Goal: Task Accomplishment & Management: Manage account settings

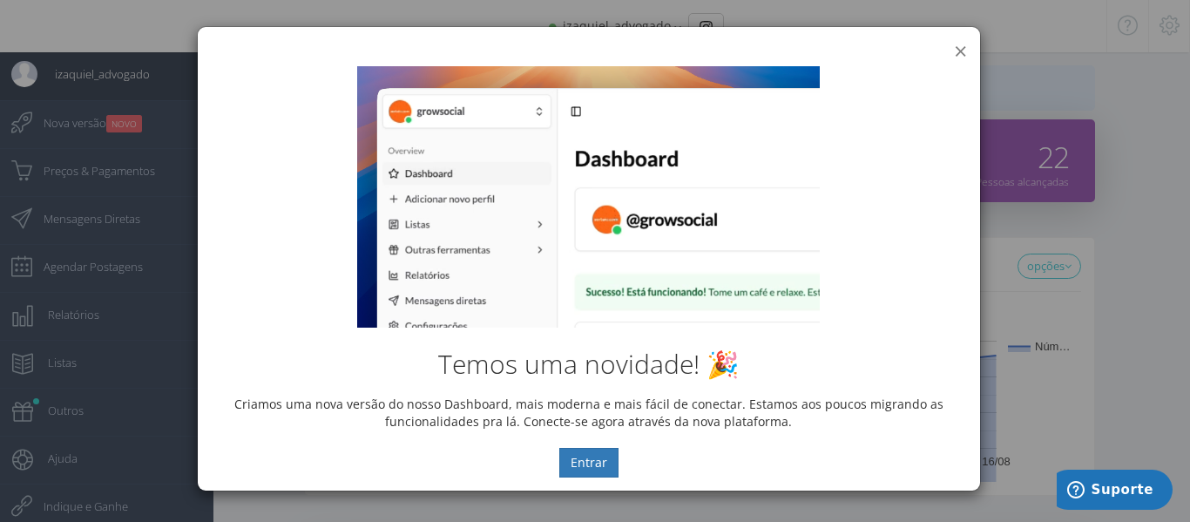
click at [966, 51] on button "×" at bounding box center [960, 51] width 13 height 24
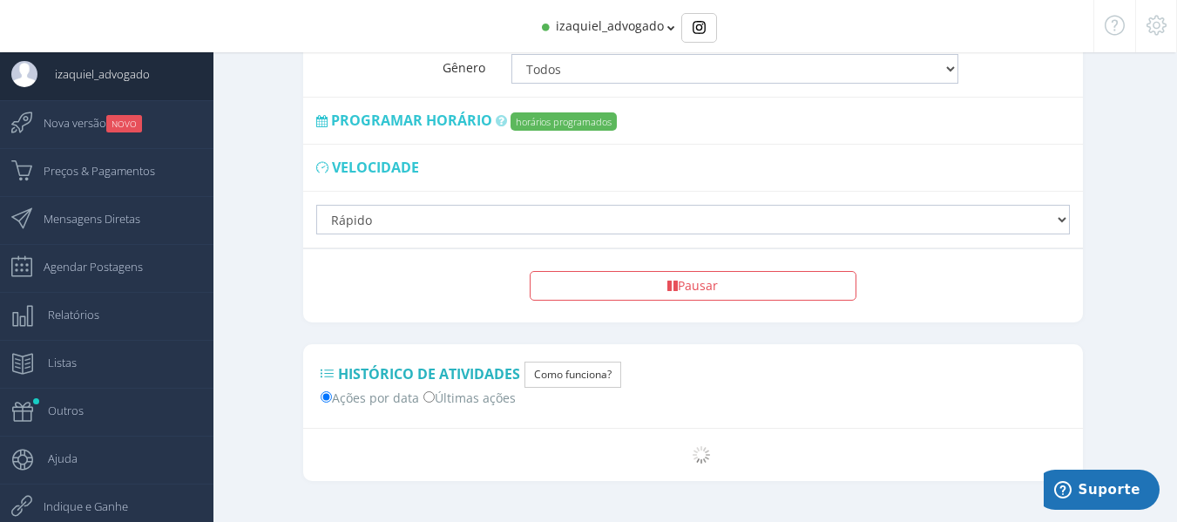
scroll to position [1371, 0]
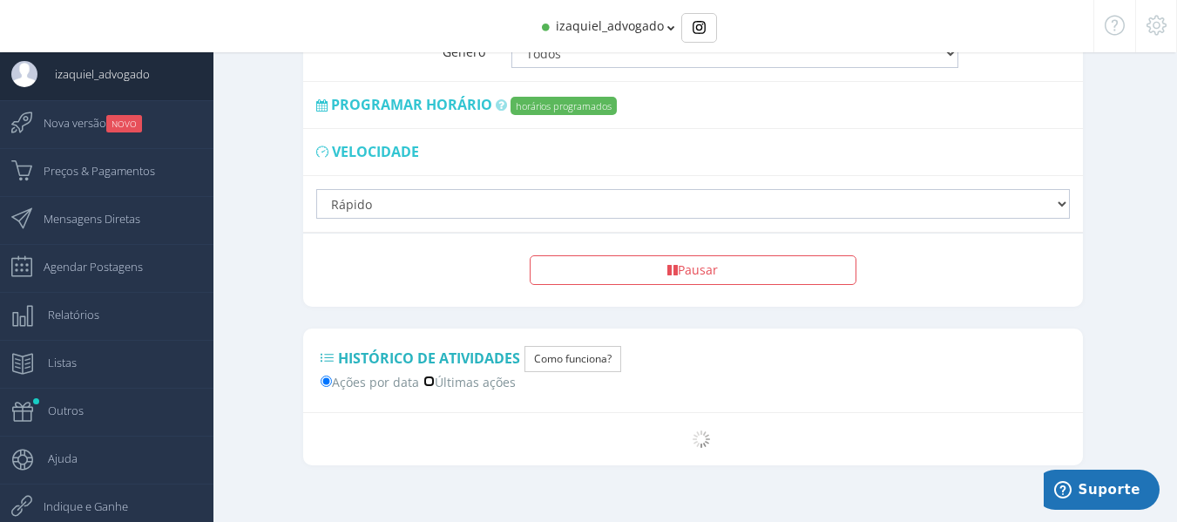
click at [425, 375] on input "Últimas ações" at bounding box center [428, 380] width 11 height 11
radio input "true"
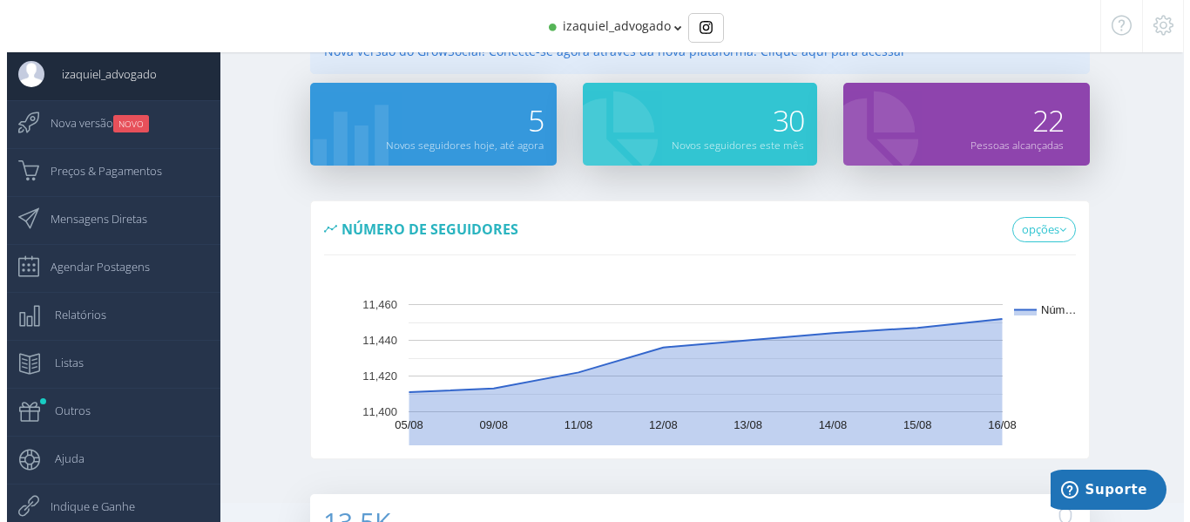
scroll to position [0, 0]
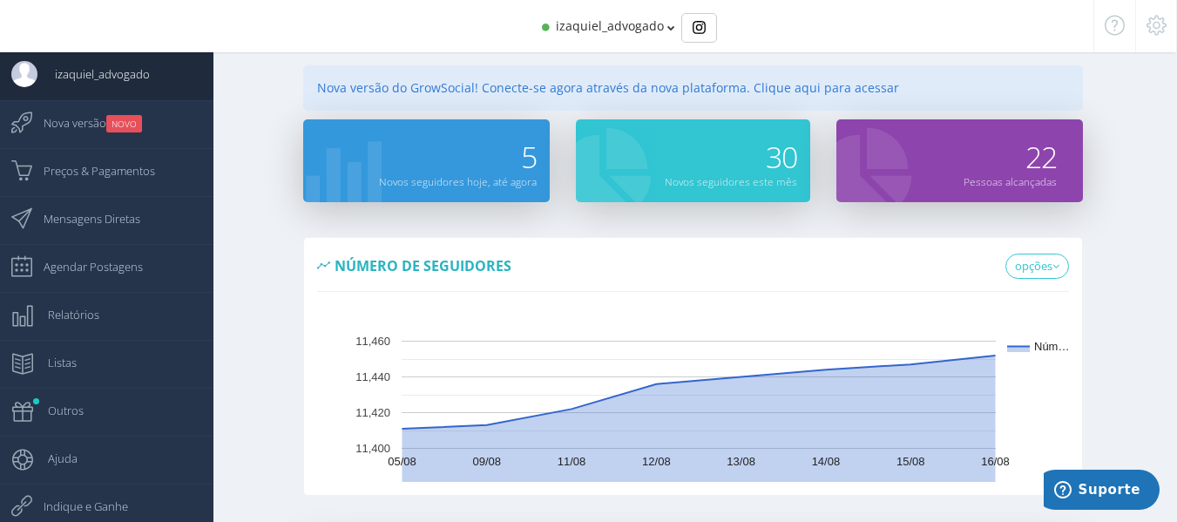
click at [667, 31] on icon at bounding box center [671, 28] width 8 height 12
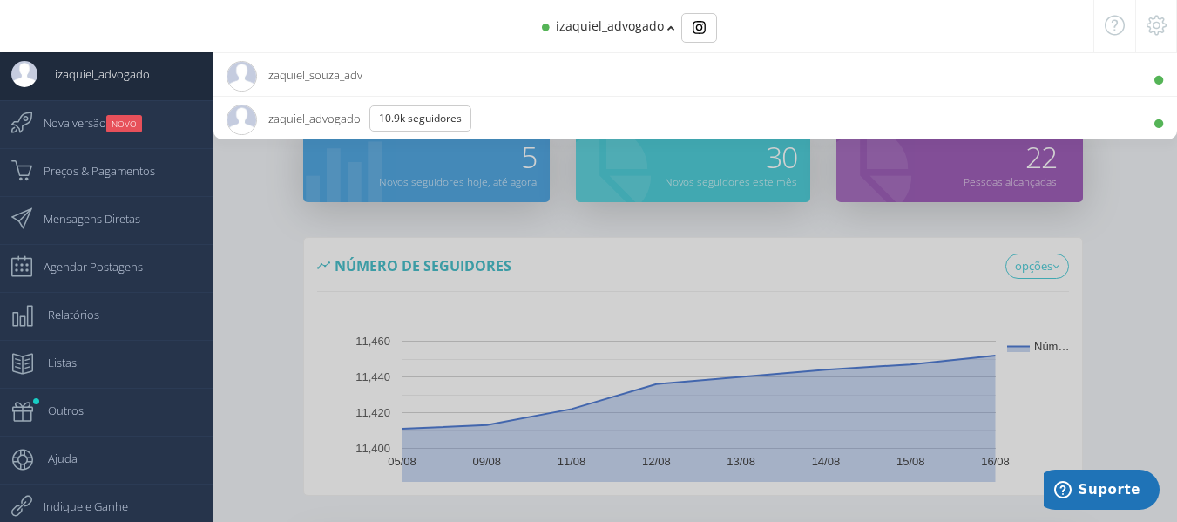
click at [299, 123] on span "izaquiel_advogado 10.9K Seguidores" at bounding box center [355, 119] width 258 height 44
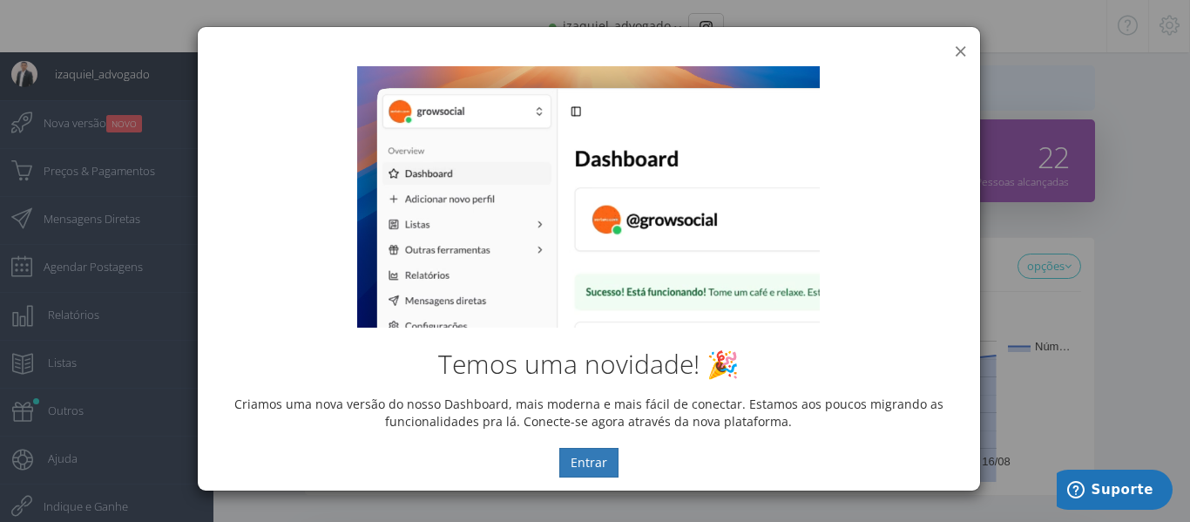
click at [958, 50] on button "×" at bounding box center [960, 51] width 13 height 24
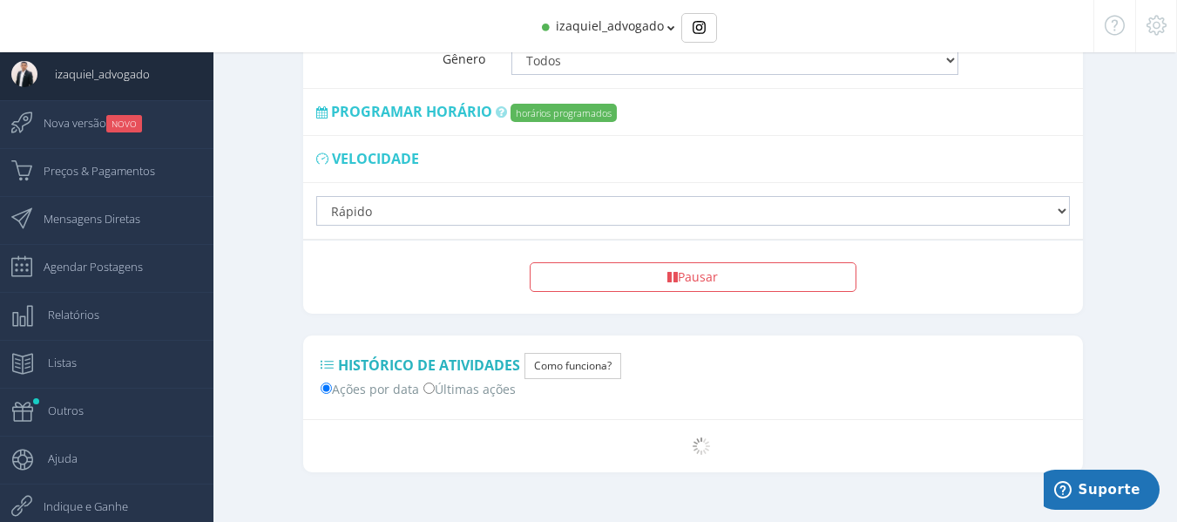
scroll to position [1371, 0]
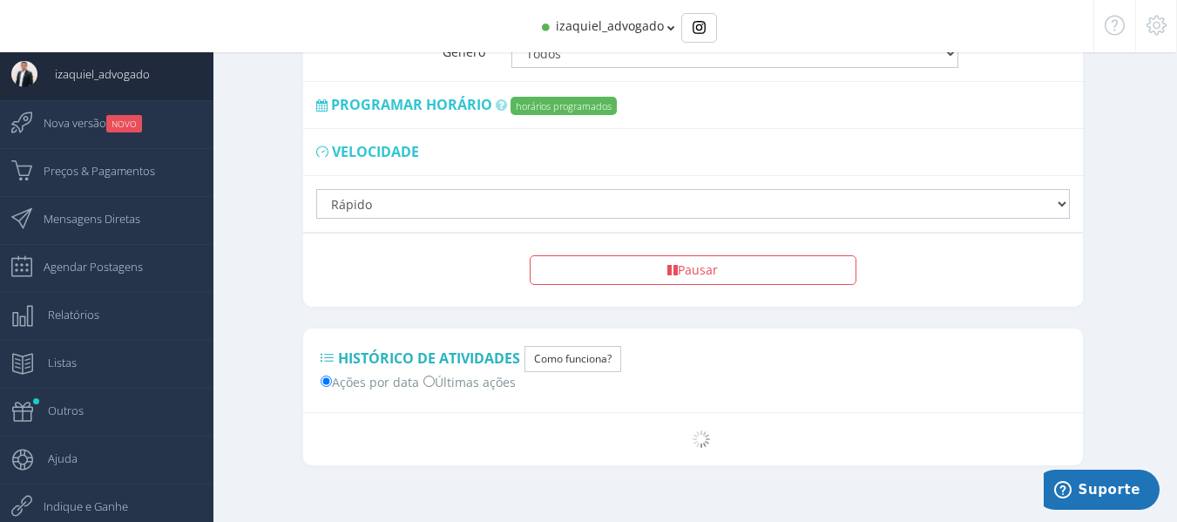
click at [661, 29] on span "izaquiel_advogado" at bounding box center [610, 25] width 108 height 17
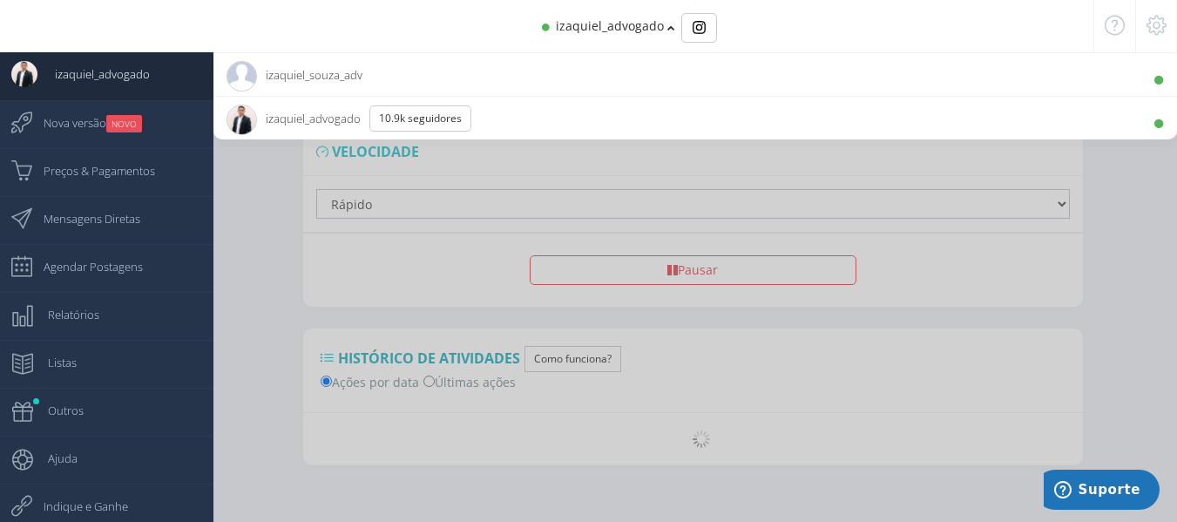
click at [309, 72] on span "izaquiel_souza_adv 470 Seguidores" at bounding box center [294, 75] width 136 height 44
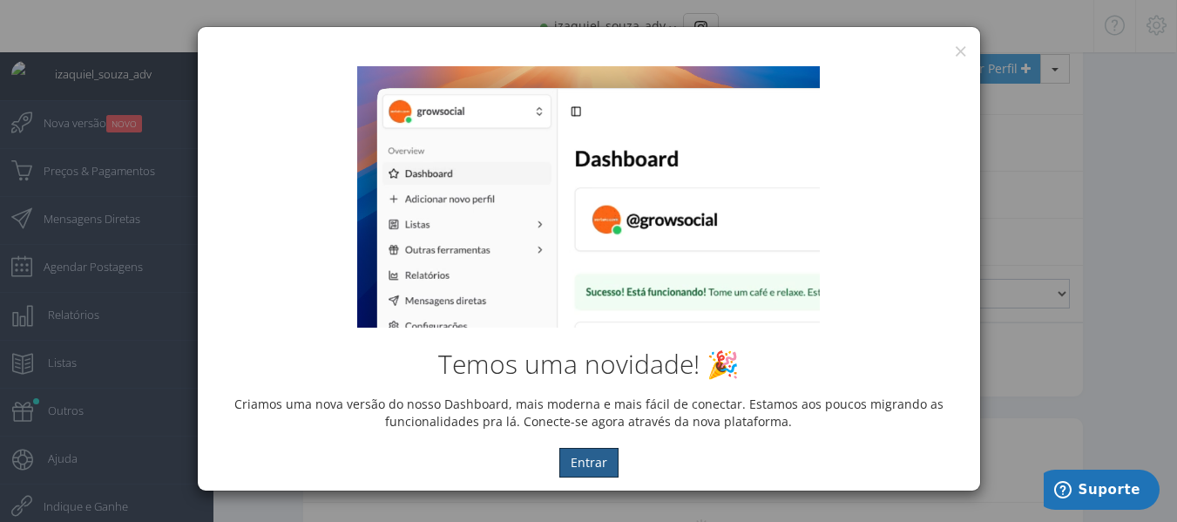
scroll to position [1246, 0]
click at [957, 51] on button "×" at bounding box center [960, 51] width 13 height 24
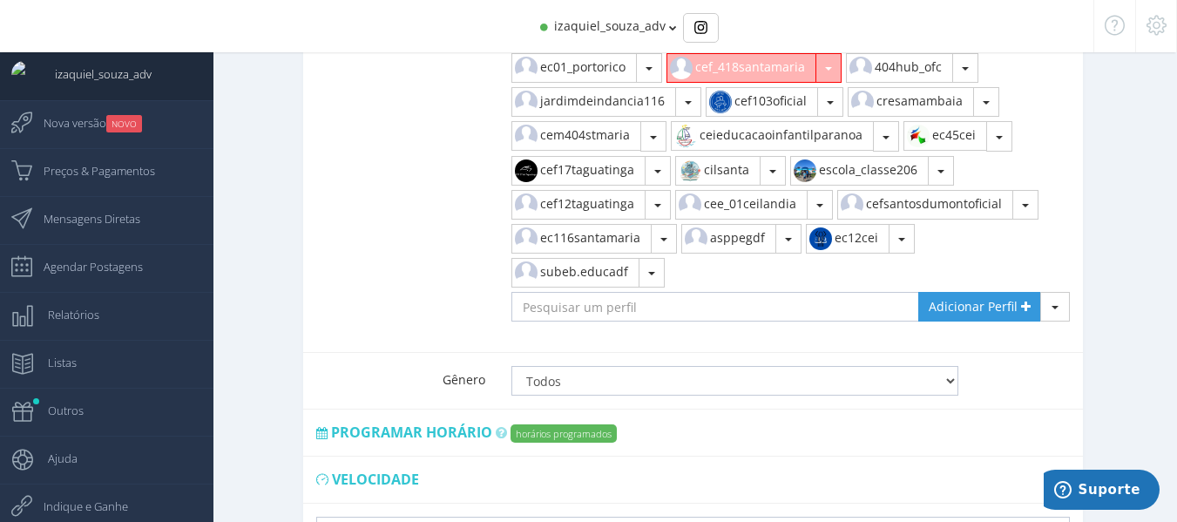
scroll to position [1306, 0]
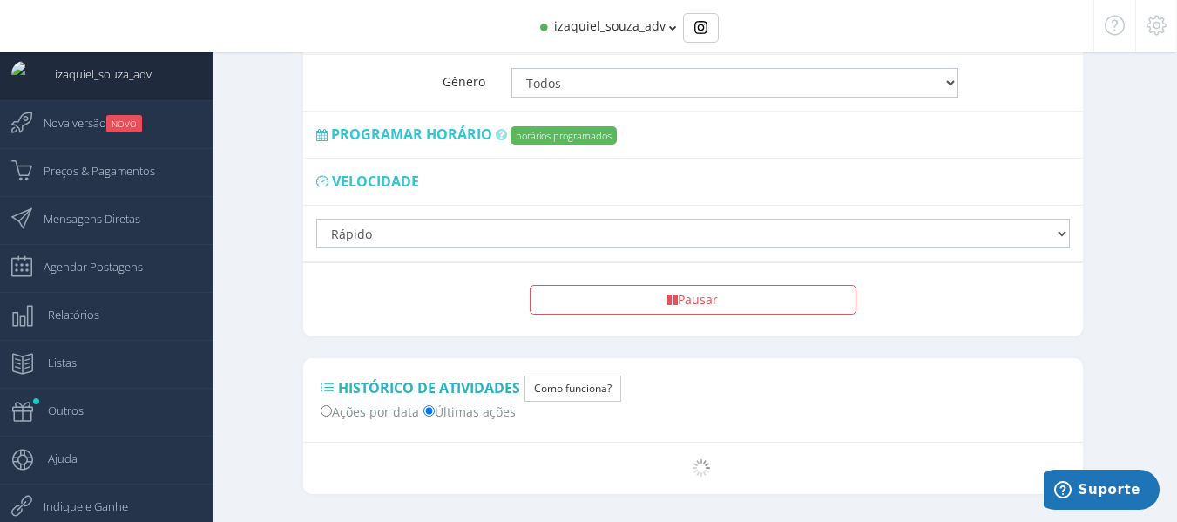
click at [332, 401] on label "Ações por data" at bounding box center [369, 410] width 98 height 18
click at [332, 405] on input "Ações por data" at bounding box center [325, 410] width 11 height 11
radio input "true"
click at [137, 229] on span "Mensagens Diretas" at bounding box center [83, 219] width 114 height 44
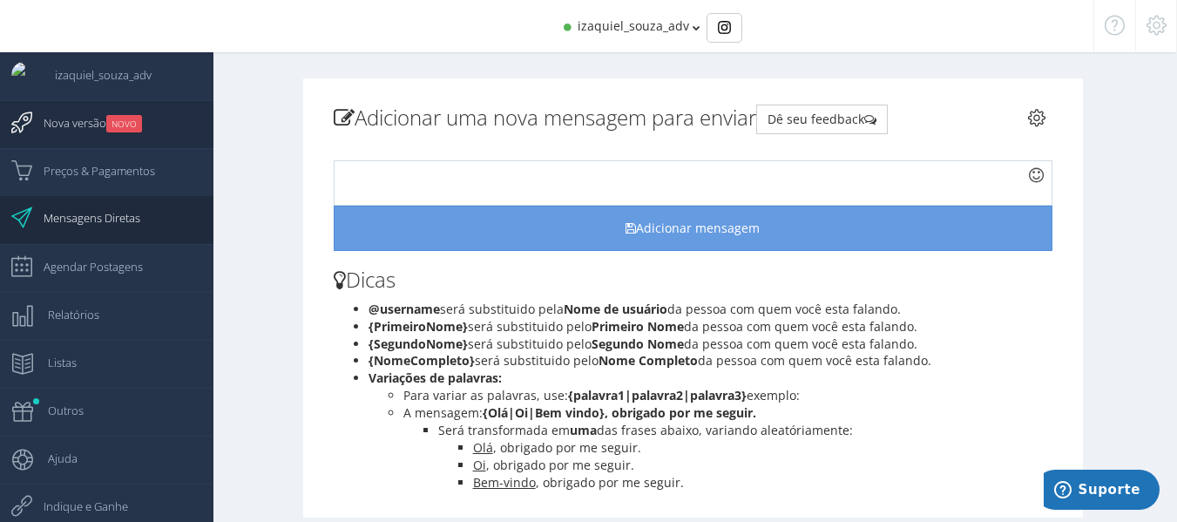
click at [77, 129] on span "Nova versão NOVO" at bounding box center [84, 123] width 116 height 44
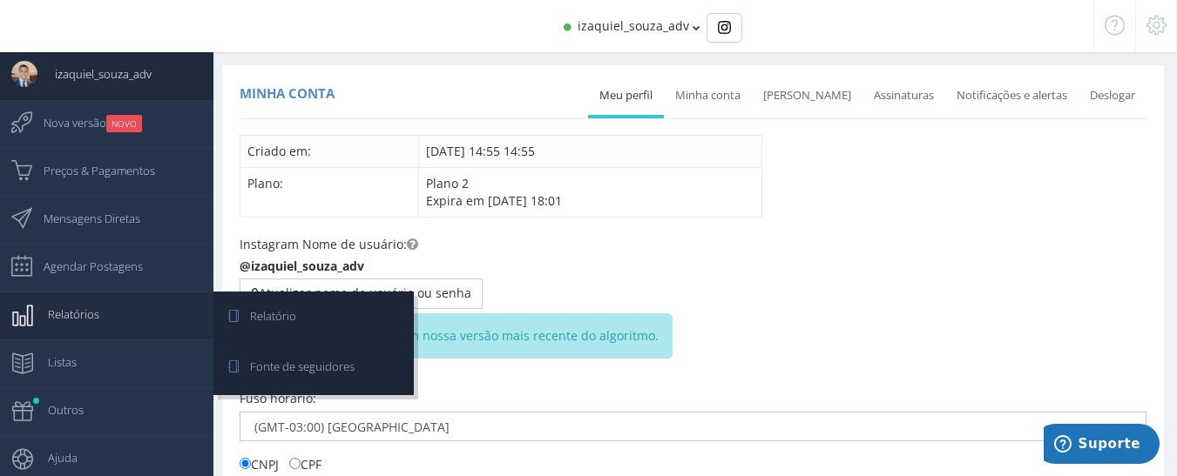
scroll to position [3, 0]
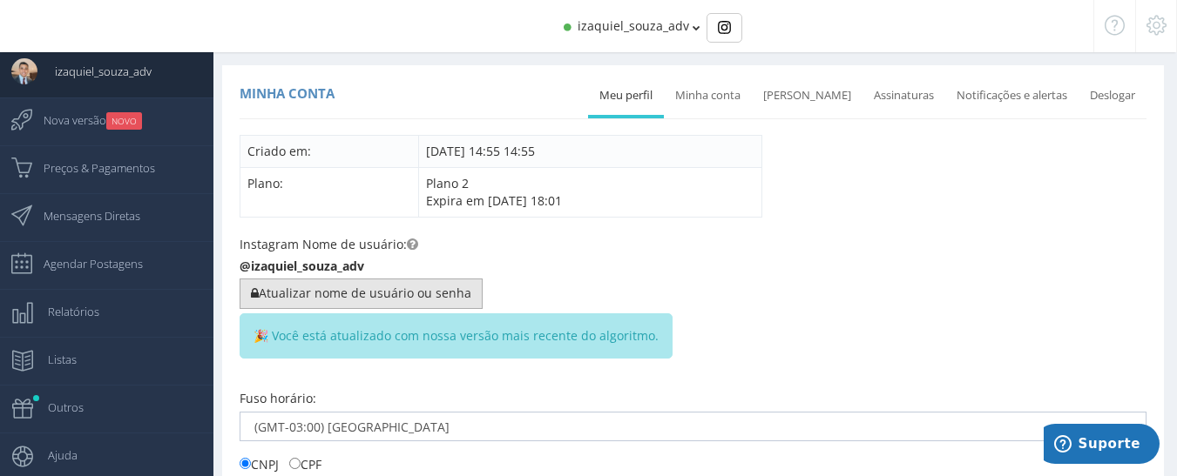
click at [257, 300] on button "Atualizar nome de usuário ou senha" at bounding box center [360, 294] width 243 height 30
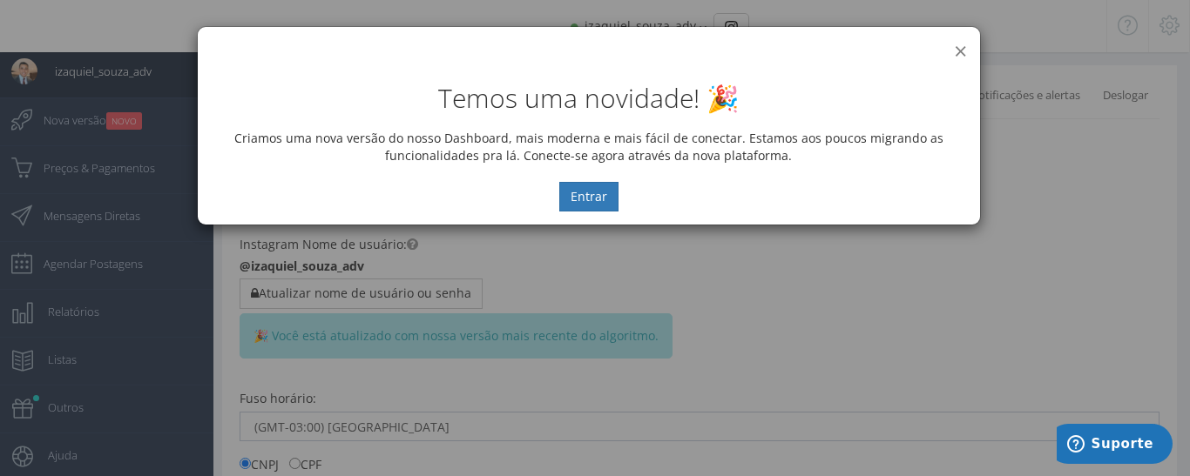
click at [960, 41] on button "×" at bounding box center [960, 51] width 13 height 24
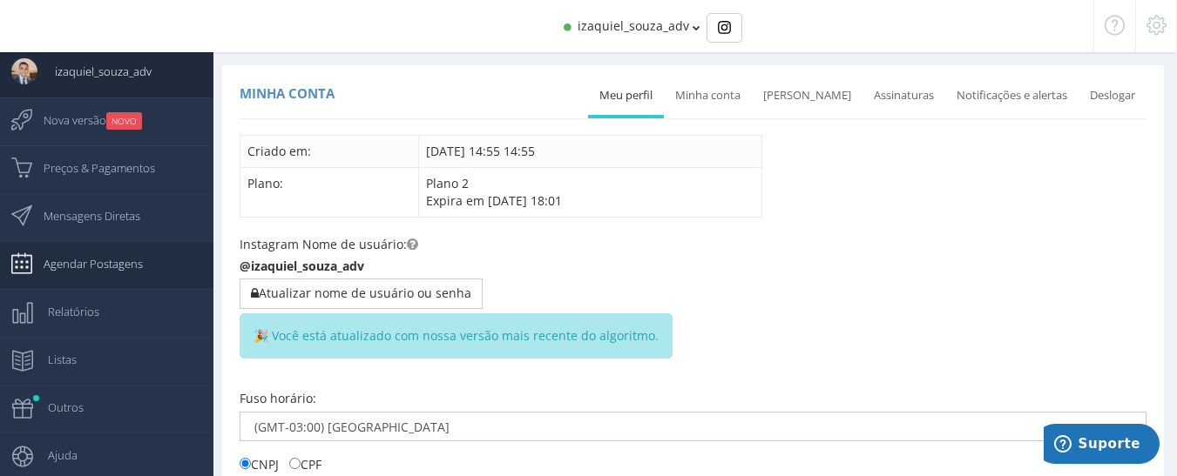
click at [48, 273] on span "Agendar Postagens" at bounding box center [84, 264] width 117 height 44
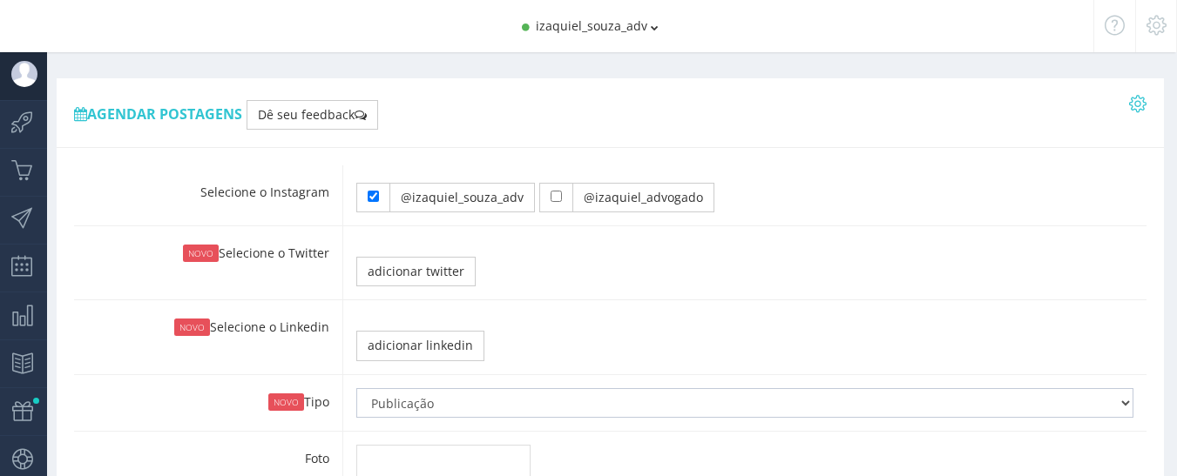
type input "10:00"
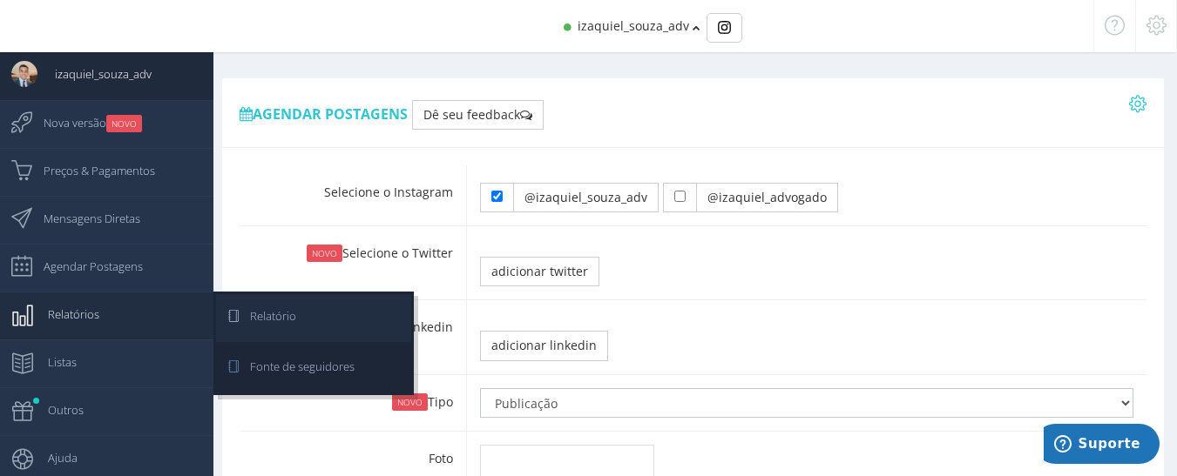
click at [305, 310] on link "Relatório" at bounding box center [313, 318] width 195 height 48
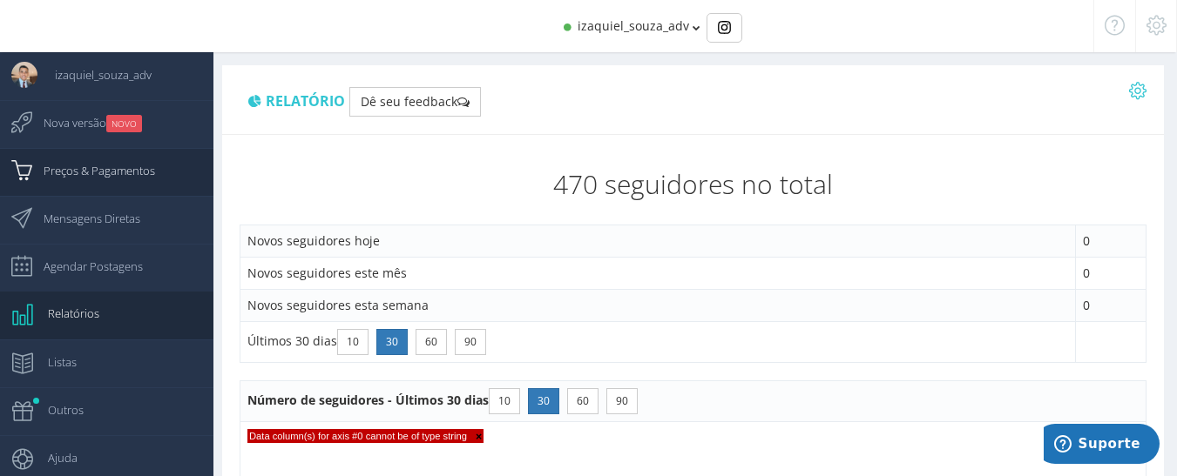
scroll to position [3, 0]
click at [664, 30] on span "izaquiel_souza_adv" at bounding box center [632, 25] width 111 height 17
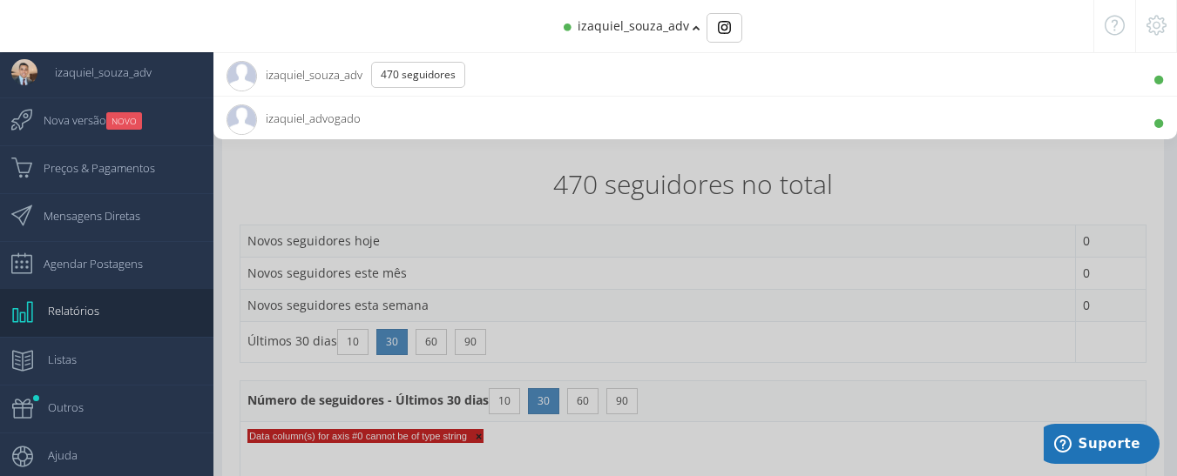
click at [309, 129] on span "izaquiel_advogado 10.9K Seguidores" at bounding box center [293, 119] width 134 height 44
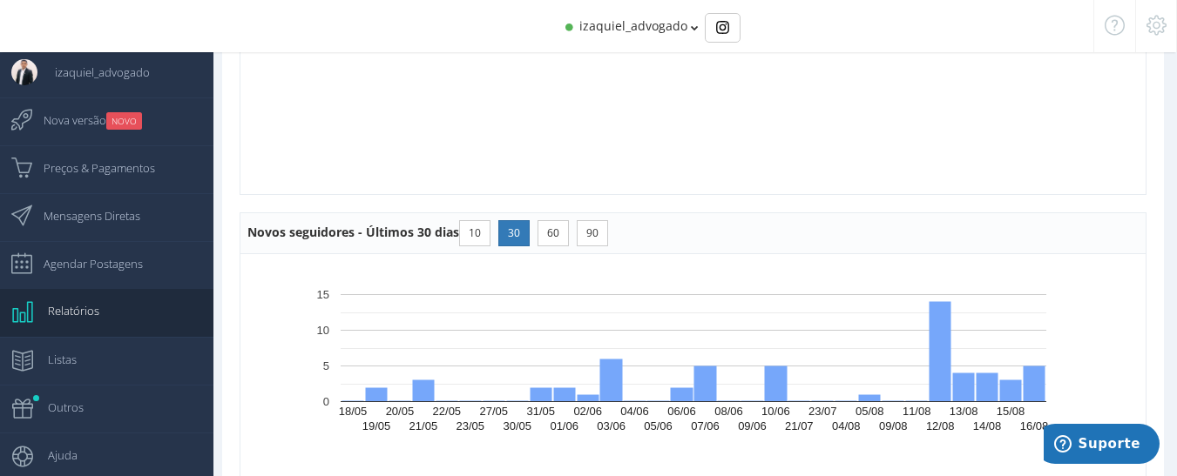
scroll to position [871, 0]
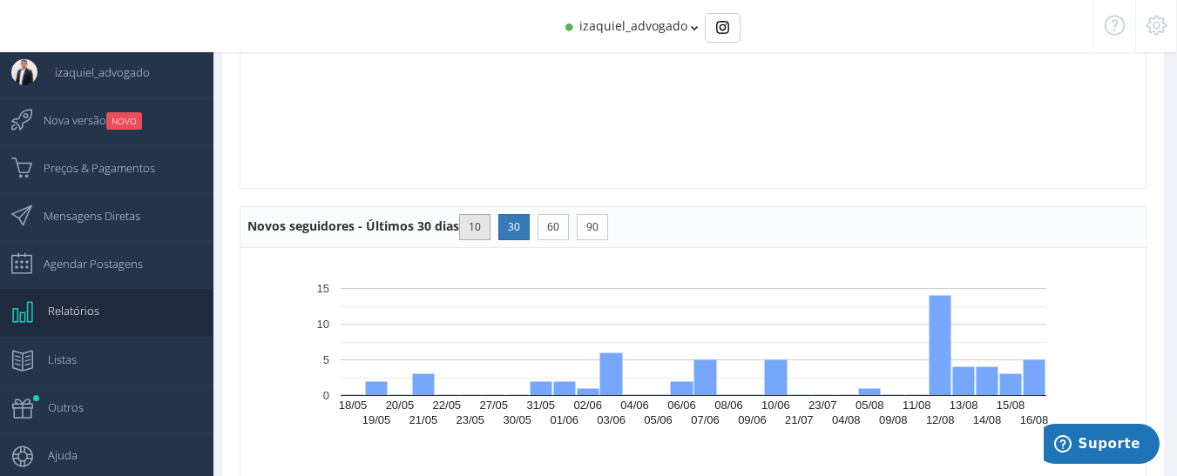
click at [469, 232] on button "10" at bounding box center [474, 227] width 31 height 26
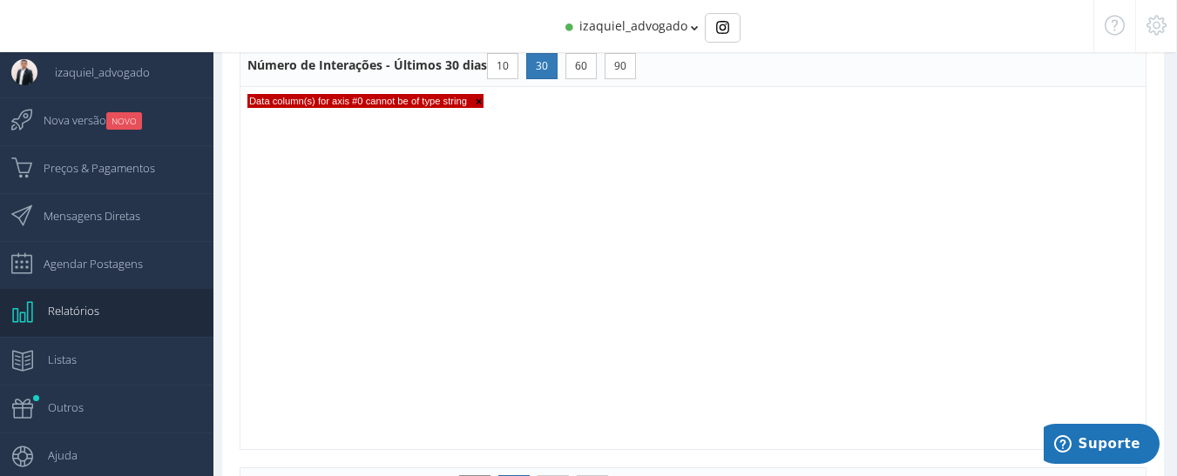
scroll to position [473, 0]
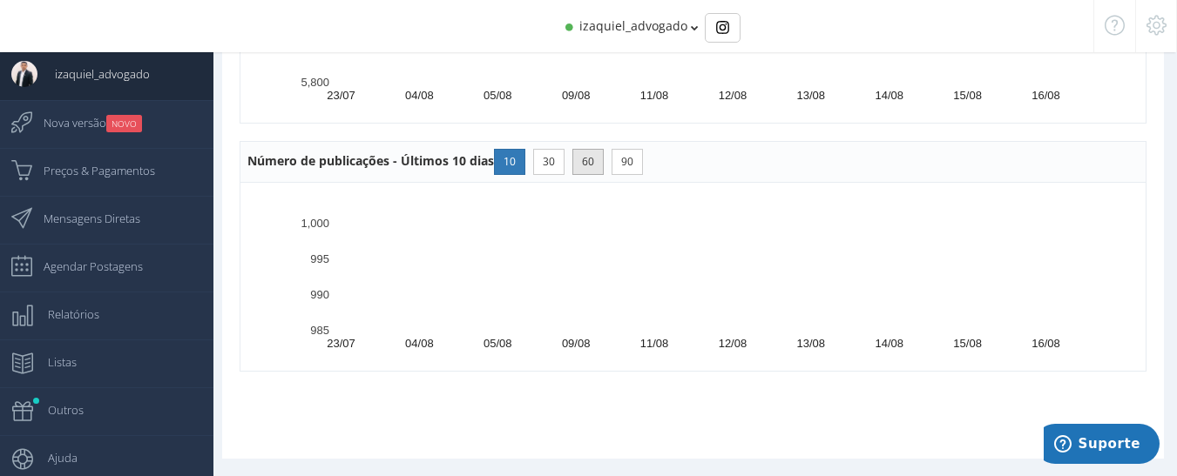
scroll to position [1524, 0]
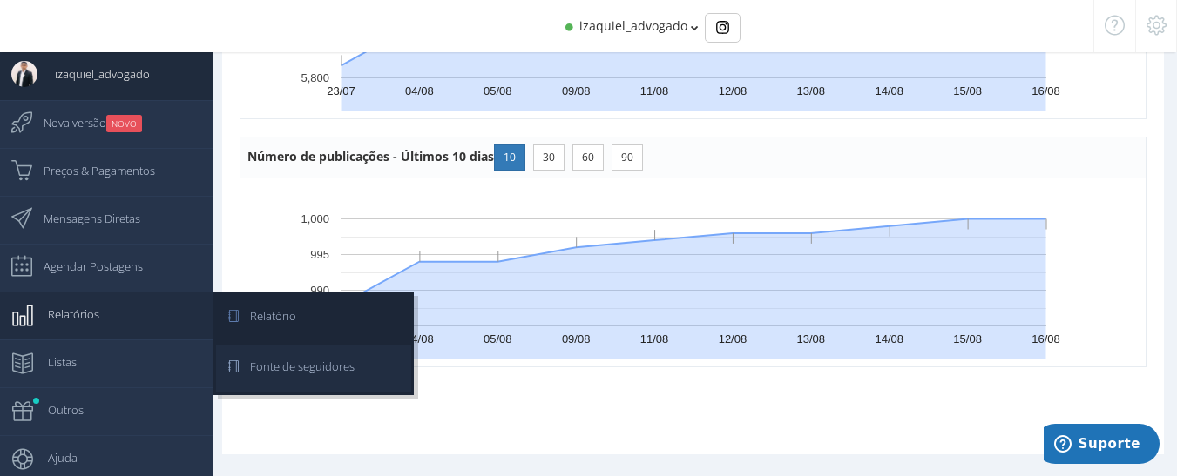
click at [354, 361] on link "Fonte de seguidores" at bounding box center [313, 369] width 195 height 48
